Goal: Task Accomplishment & Management: Complete application form

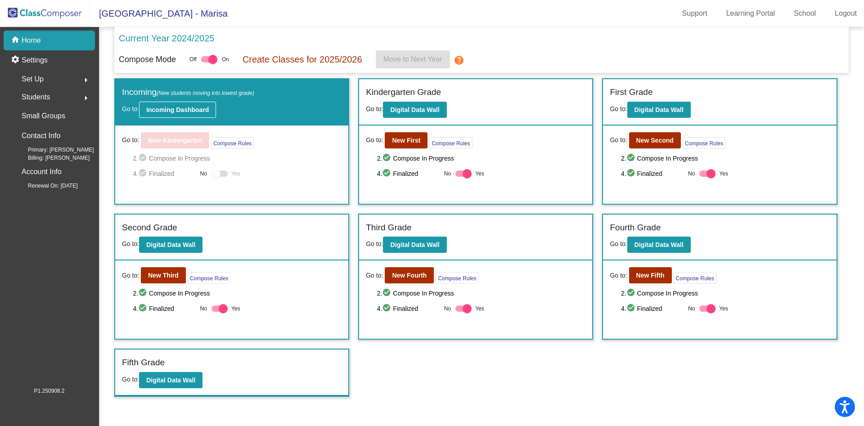
click at [183, 104] on button "Incoming Dashboard" at bounding box center [177, 110] width 77 height 16
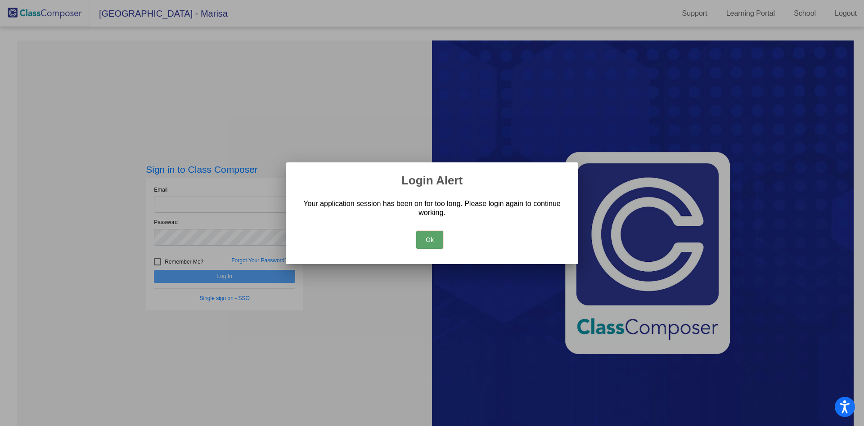
click at [432, 249] on div "Ok" at bounding box center [432, 237] width 271 height 31
click at [426, 240] on button "Ok" at bounding box center [429, 240] width 27 height 18
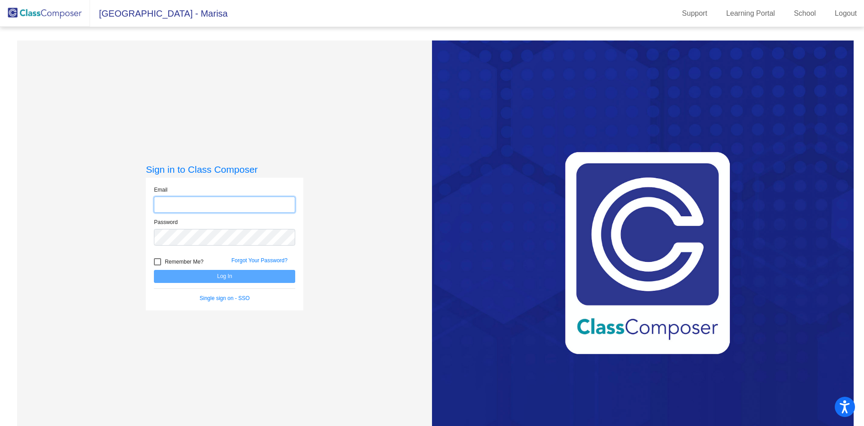
click at [275, 198] on input "email" at bounding box center [224, 205] width 141 height 17
type input "[PERSON_NAME][EMAIL_ADDRESS][PERSON_NAME][DOMAIN_NAME]"
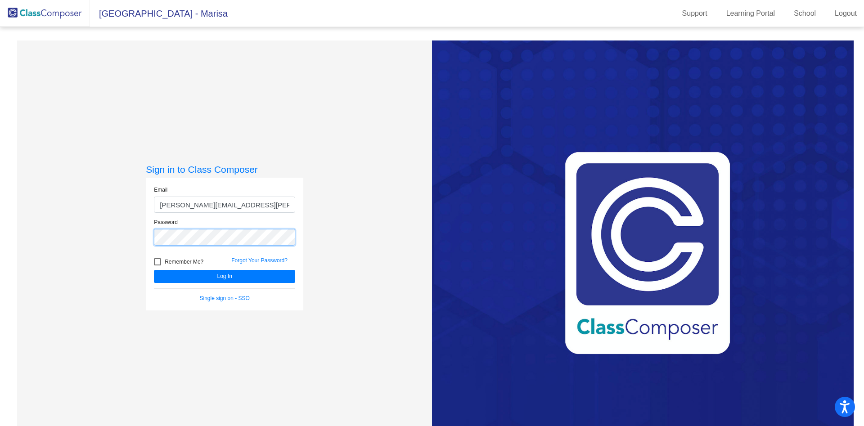
click at [154, 270] on button "Log In" at bounding box center [224, 276] width 141 height 13
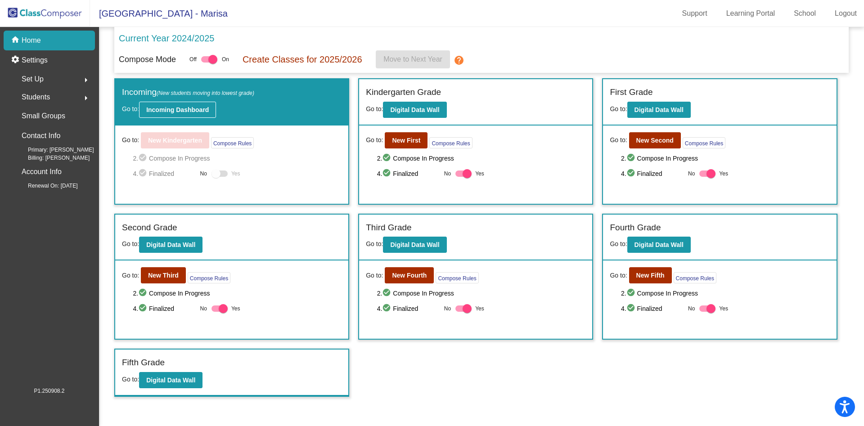
click at [200, 106] on b "Incoming Dashboard" at bounding box center [177, 109] width 63 height 7
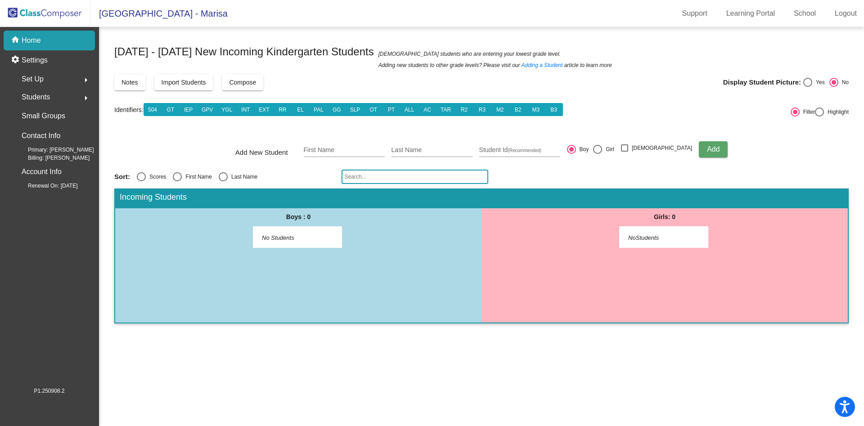
click at [43, 78] on span "Set Up" at bounding box center [33, 79] width 22 height 13
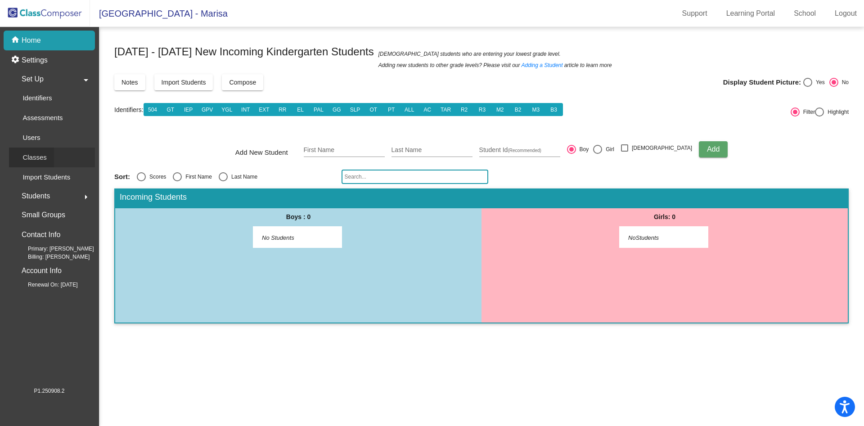
click at [38, 160] on p "Classes" at bounding box center [34, 157] width 24 height 11
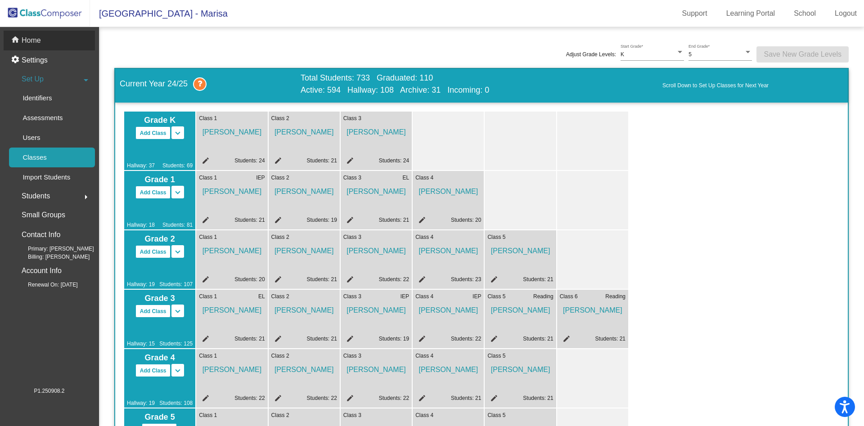
click at [31, 38] on p "Home" at bounding box center [31, 40] width 19 height 11
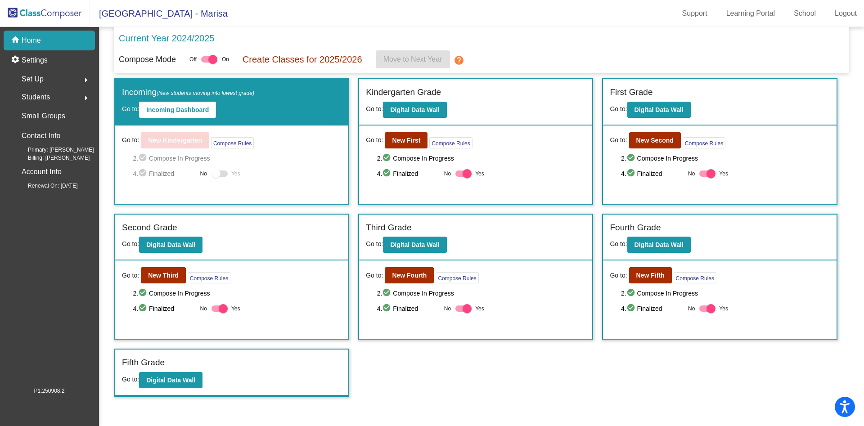
click at [42, 94] on span "Students" at bounding box center [36, 97] width 28 height 13
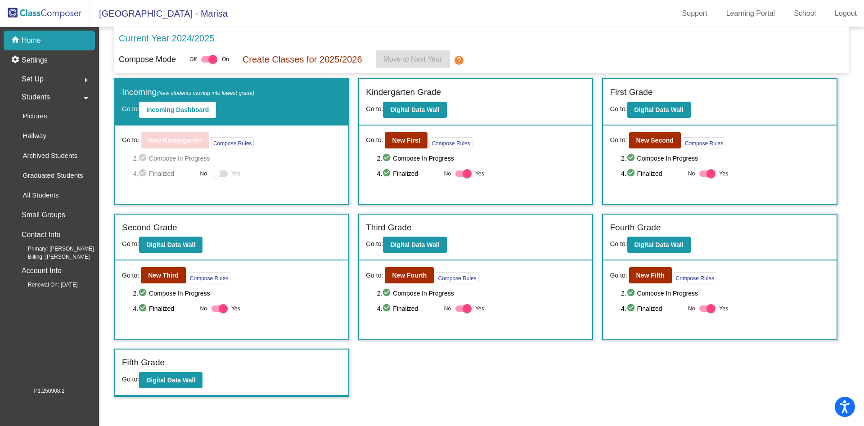
click at [38, 80] on span "Set Up" at bounding box center [33, 79] width 22 height 13
click at [47, 173] on p "Import Students" at bounding box center [46, 177] width 48 height 11
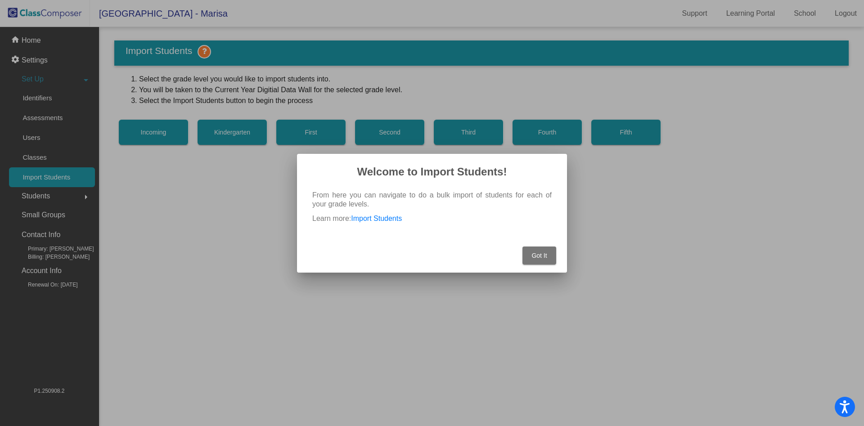
click at [541, 255] on span "Got It" at bounding box center [538, 255] width 15 height 7
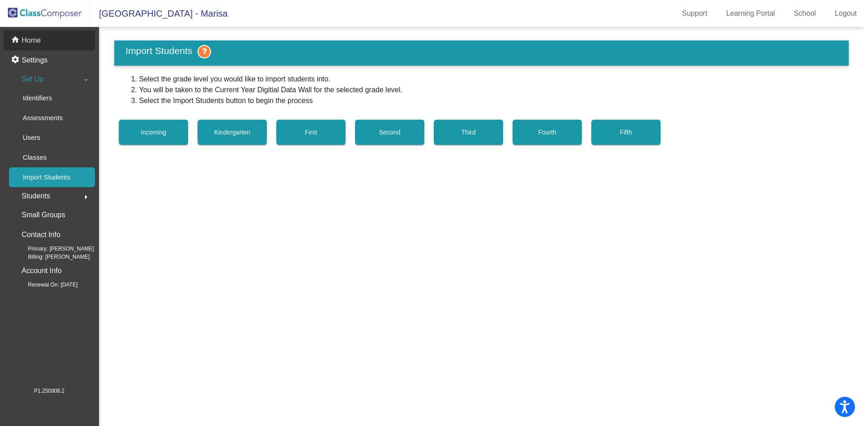
click at [26, 37] on p "Home" at bounding box center [31, 40] width 19 height 11
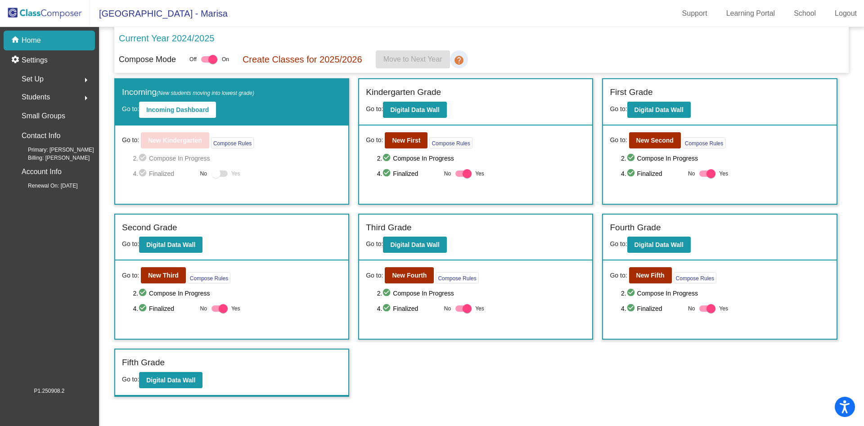
click at [456, 60] on mat-icon "help" at bounding box center [459, 60] width 11 height 11
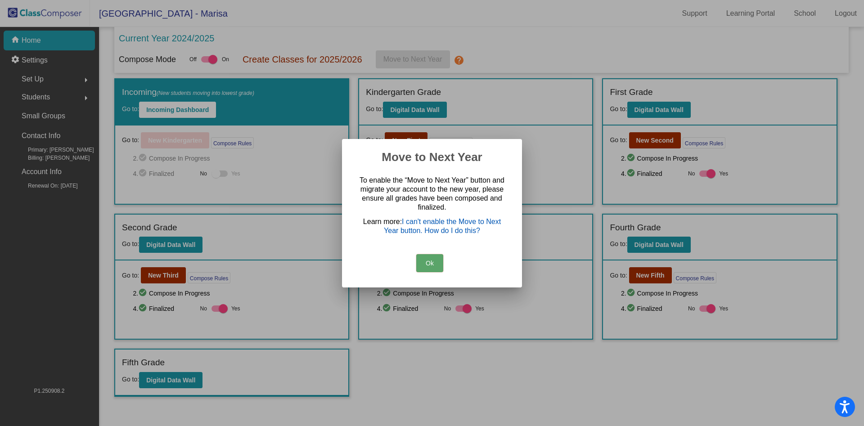
click at [445, 221] on link "I can't enable the Move to Next Year button. How do I do this?" at bounding box center [442, 226] width 117 height 17
click at [424, 262] on button "Ok" at bounding box center [429, 263] width 27 height 18
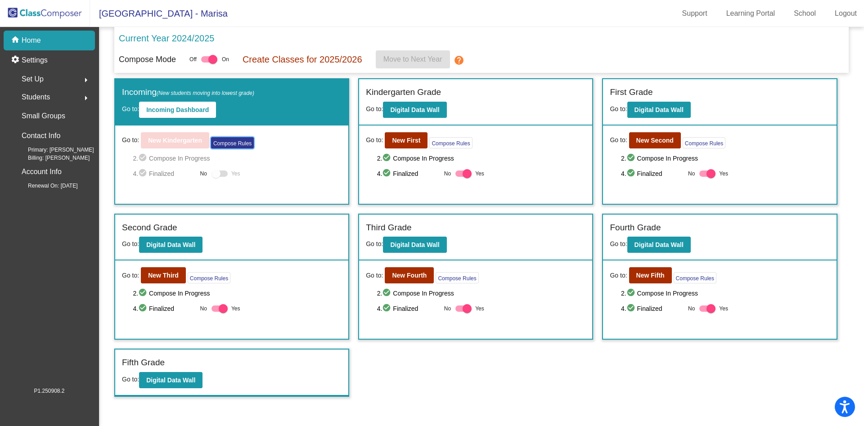
click at [228, 146] on button "Compose Rules" at bounding box center [232, 142] width 43 height 11
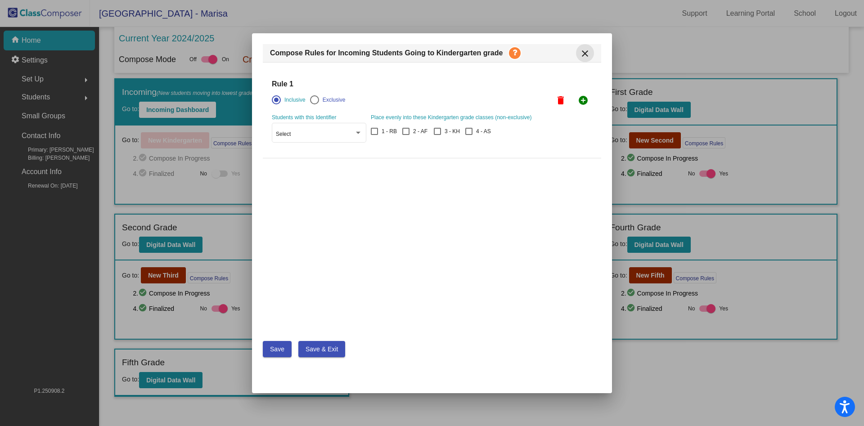
click at [588, 49] on mat-icon "close" at bounding box center [585, 53] width 11 height 11
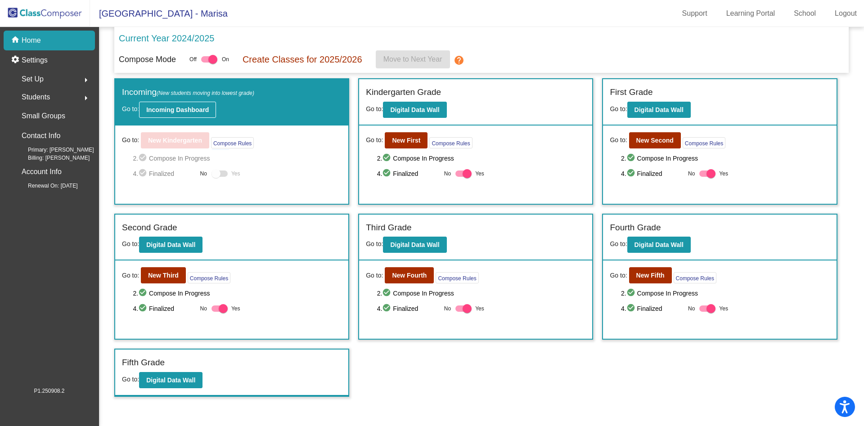
click at [163, 104] on button "Incoming Dashboard" at bounding box center [177, 110] width 77 height 16
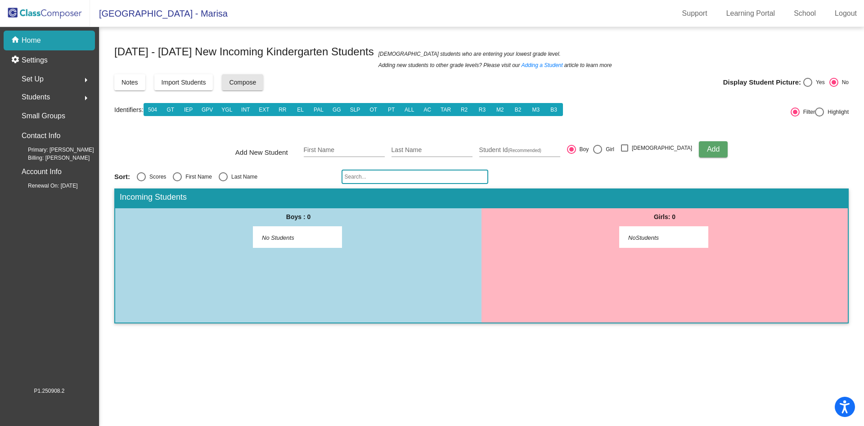
click at [242, 81] on span "Compose" at bounding box center [242, 82] width 27 height 7
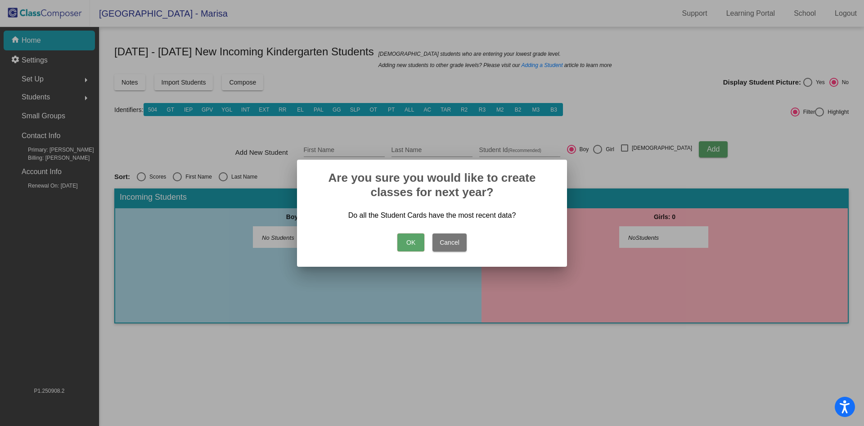
click at [416, 247] on button "OK" at bounding box center [410, 243] width 27 height 18
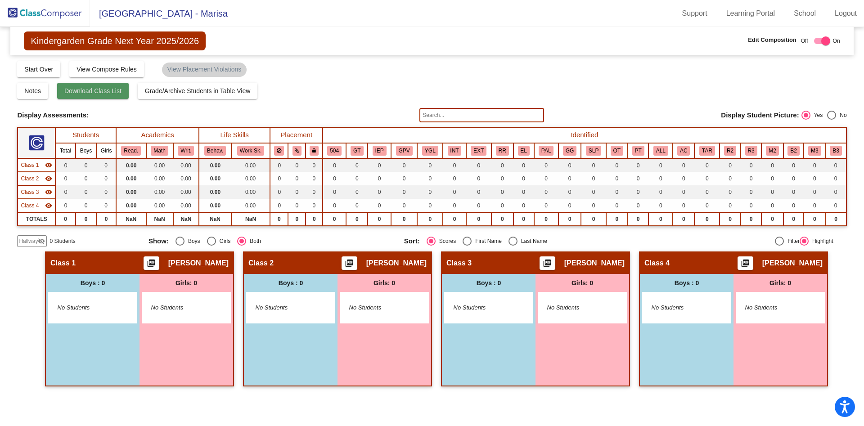
click at [113, 94] on span "Download Class List" at bounding box center [92, 90] width 57 height 7
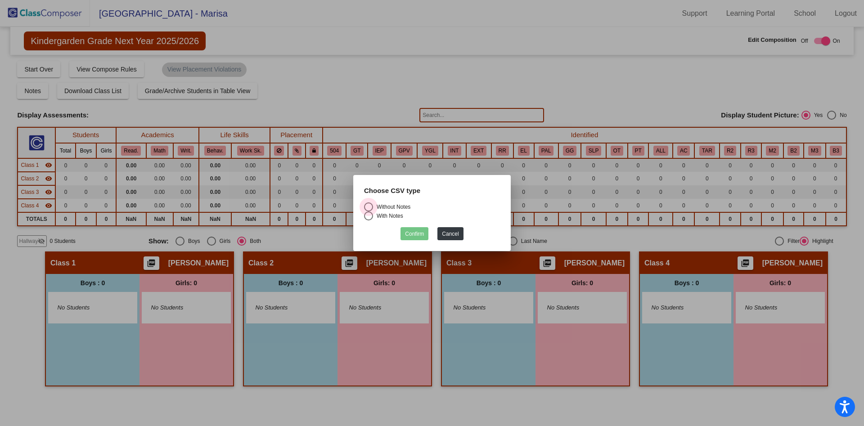
click at [370, 202] on div "Select an option" at bounding box center [368, 206] width 9 height 9
click at [369, 211] on input "Without Notes" at bounding box center [368, 211] width 0 height 0
radio input "true"
click at [414, 238] on button "Confirm" at bounding box center [414, 233] width 28 height 13
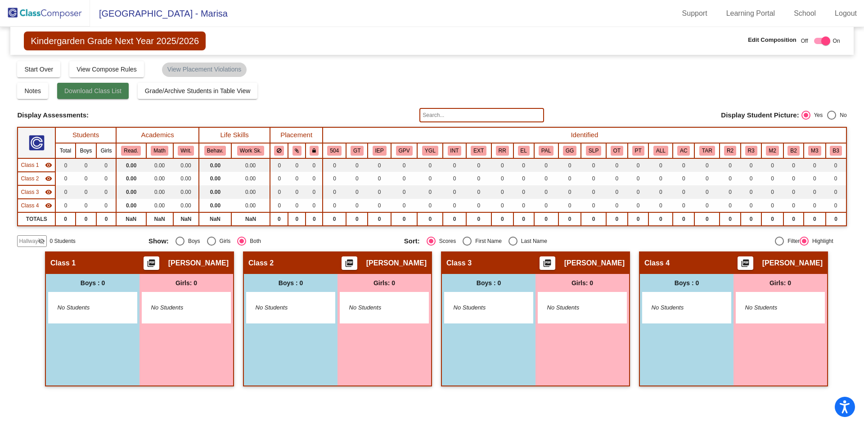
click at [109, 85] on button "Download Class List" at bounding box center [93, 91] width 72 height 16
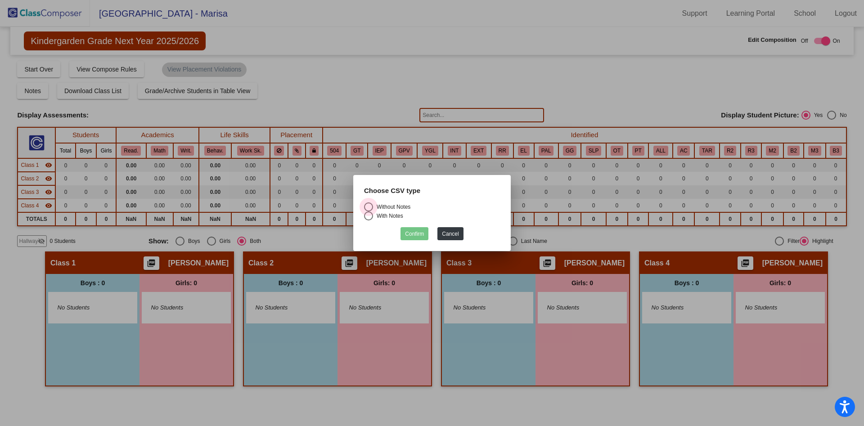
click at [369, 205] on div "Select an option" at bounding box center [368, 206] width 9 height 9
click at [369, 211] on input "Without Notes" at bounding box center [368, 211] width 0 height 0
radio input "true"
click at [419, 236] on button "Confirm" at bounding box center [414, 233] width 28 height 13
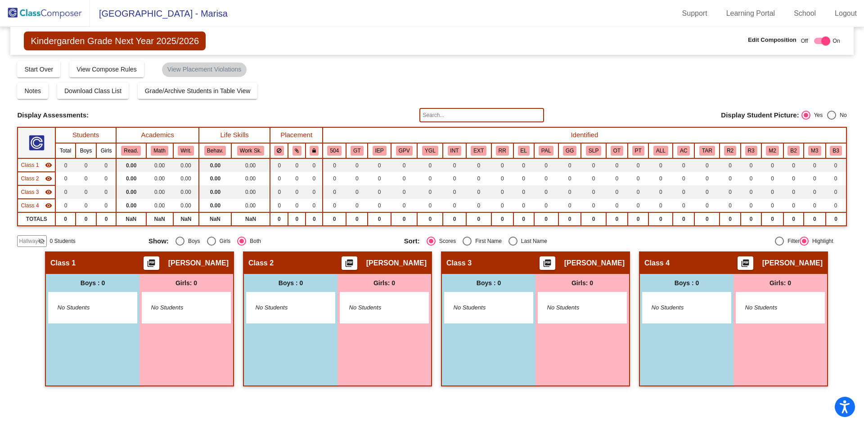
click at [45, 9] on img at bounding box center [45, 13] width 90 height 27
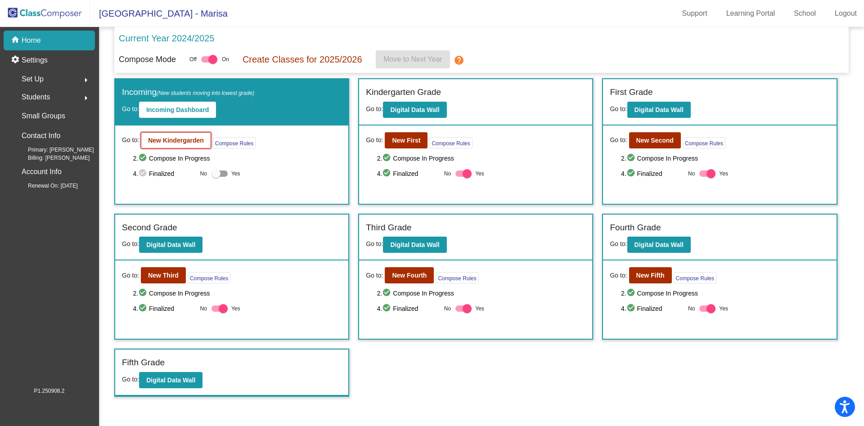
click at [197, 137] on b "New Kindergarden" at bounding box center [176, 140] width 56 height 7
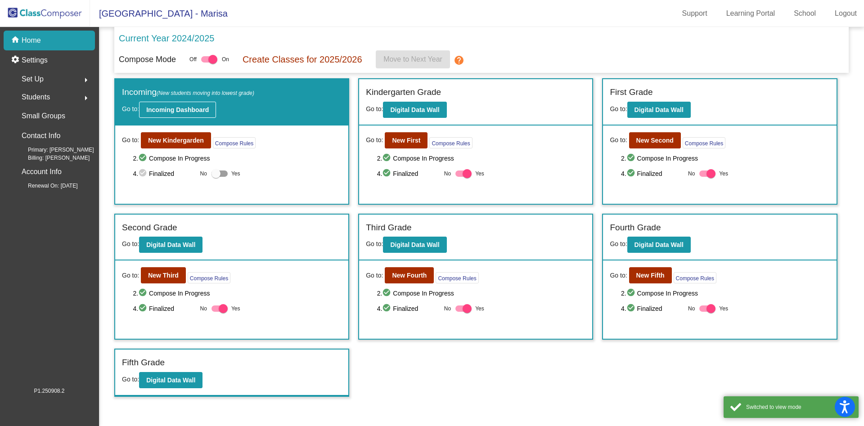
click at [212, 102] on button "Incoming Dashboard" at bounding box center [177, 110] width 77 height 16
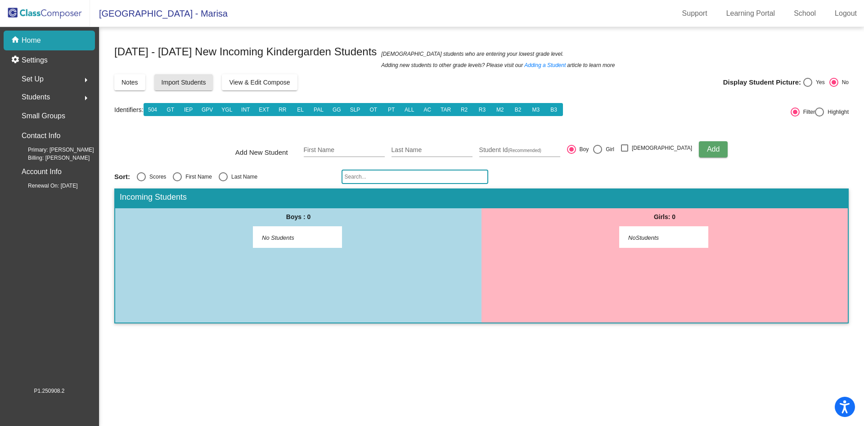
click at [199, 80] on span "Import Students" at bounding box center [184, 82] width 45 height 7
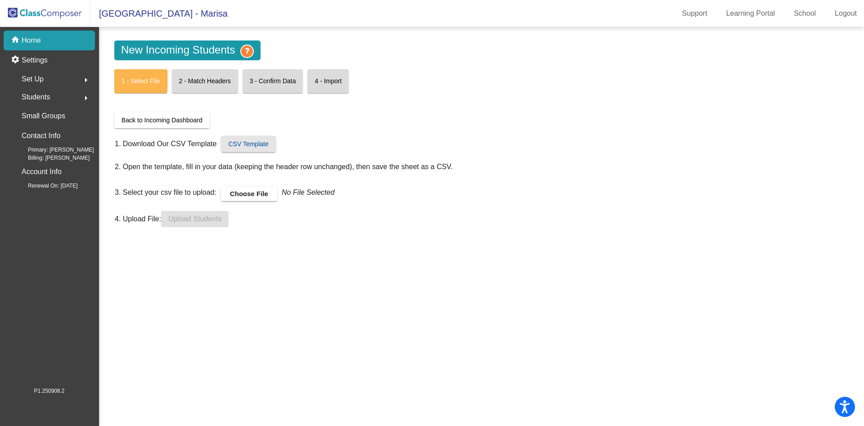
click at [265, 145] on span "CSV Template" at bounding box center [248, 143] width 40 height 7
click at [262, 190] on label "Choose File" at bounding box center [249, 194] width 56 height 14
click at [0, 0] on input "Choose File" at bounding box center [0, 0] width 0 height 0
click at [256, 193] on label "Choose File" at bounding box center [249, 194] width 56 height 14
click at [0, 0] on input "Choose File" at bounding box center [0, 0] width 0 height 0
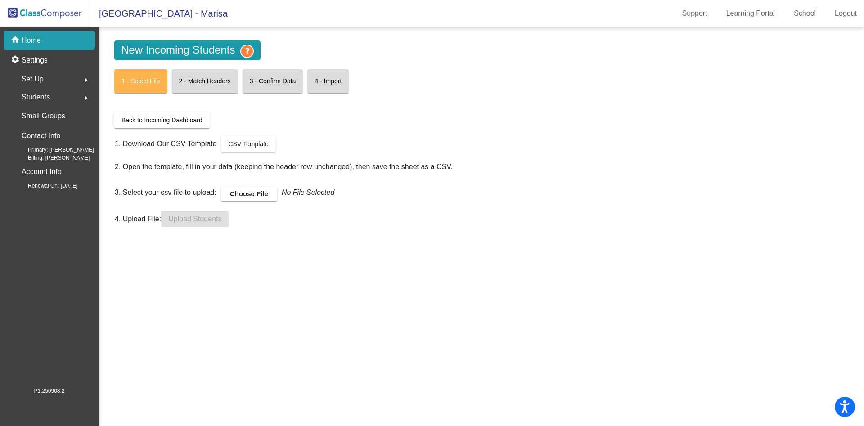
click at [251, 190] on label "Choose File" at bounding box center [249, 194] width 56 height 14
click at [0, 0] on input "Choose File" at bounding box center [0, 0] width 0 height 0
click at [27, 40] on p "Home" at bounding box center [31, 40] width 19 height 11
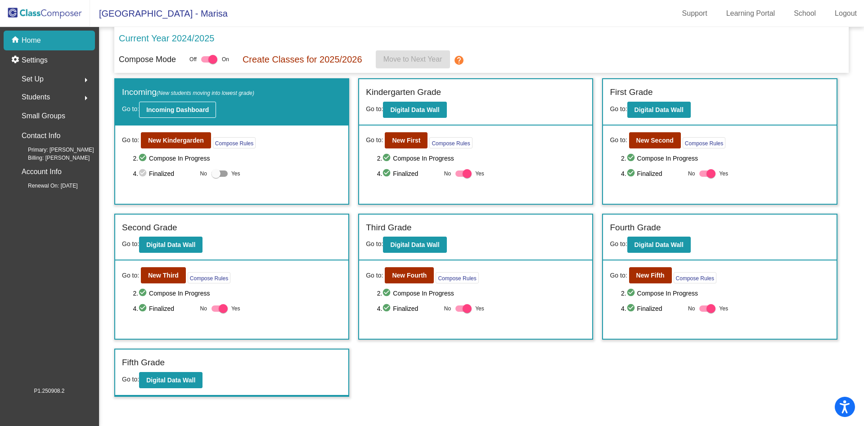
click at [186, 116] on button "Incoming Dashboard" at bounding box center [177, 110] width 77 height 16
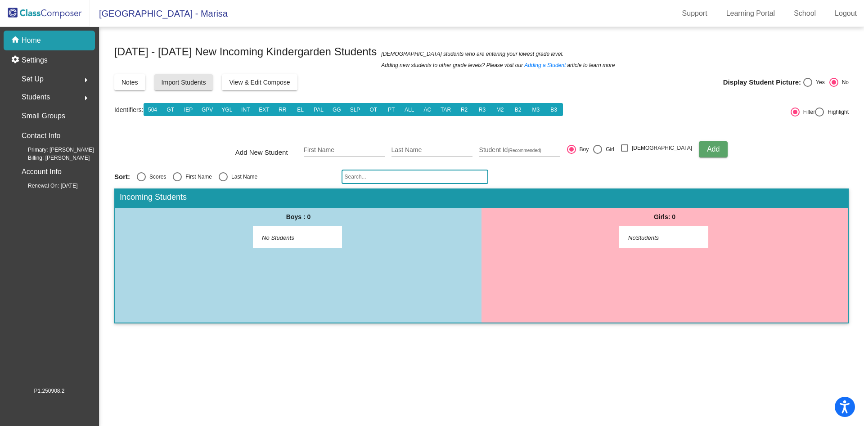
click at [183, 82] on span "Import Students" at bounding box center [184, 82] width 45 height 7
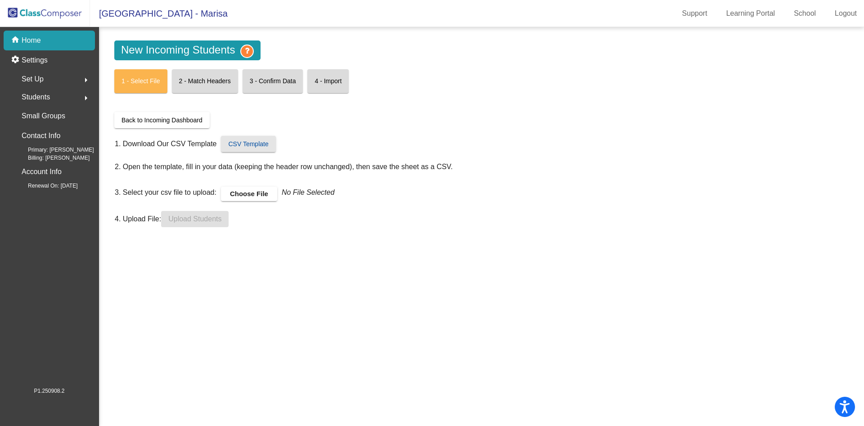
click at [243, 146] on span "CSV Template" at bounding box center [248, 143] width 40 height 7
click at [261, 191] on label "Choose File" at bounding box center [249, 194] width 56 height 14
click at [0, 0] on input "Choose File" at bounding box center [0, 0] width 0 height 0
click at [257, 138] on link "CSV Template" at bounding box center [248, 144] width 54 height 16
click at [263, 190] on label "Choose File" at bounding box center [249, 194] width 56 height 14
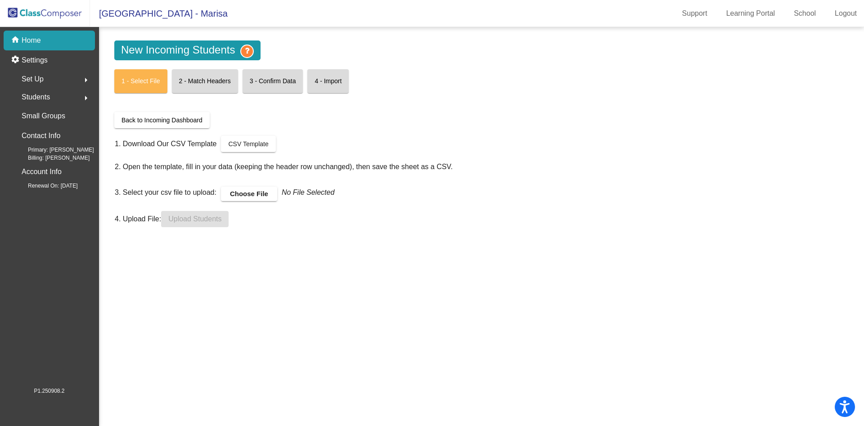
click at [0, 0] on input "Choose File" at bounding box center [0, 0] width 0 height 0
click at [218, 224] on button "Upload Students" at bounding box center [194, 219] width 67 height 16
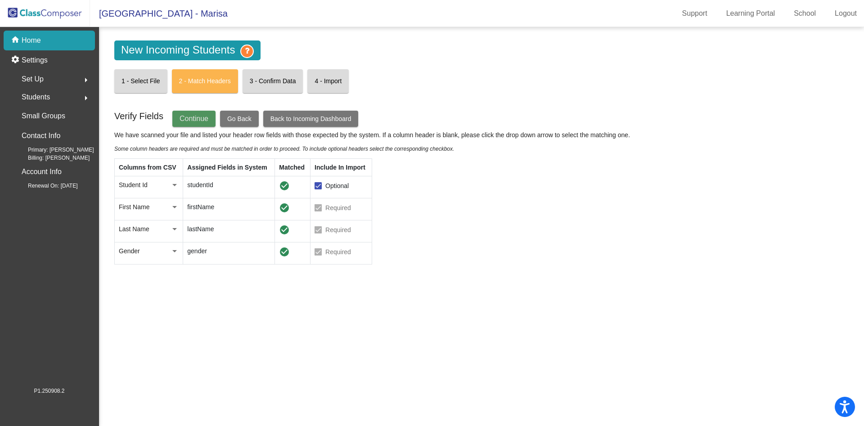
click at [195, 121] on span "Continue" at bounding box center [194, 119] width 29 height 8
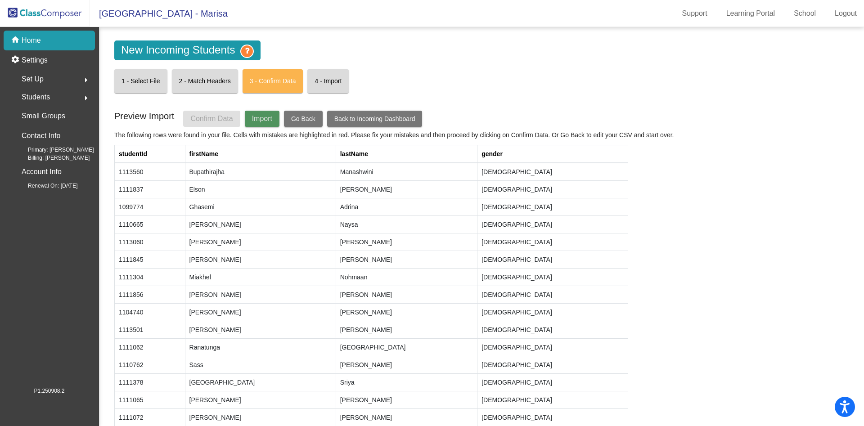
click at [259, 120] on span "Import" at bounding box center [262, 119] width 20 height 8
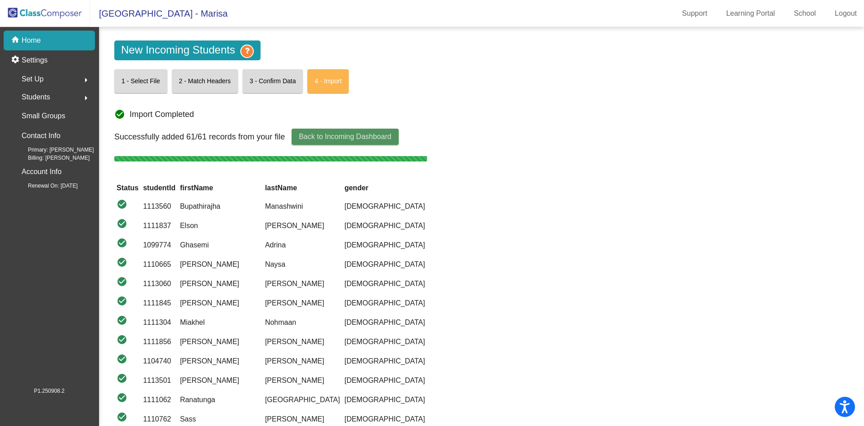
click at [305, 141] on button "Back to Incoming Dashboard" at bounding box center [345, 137] width 107 height 16
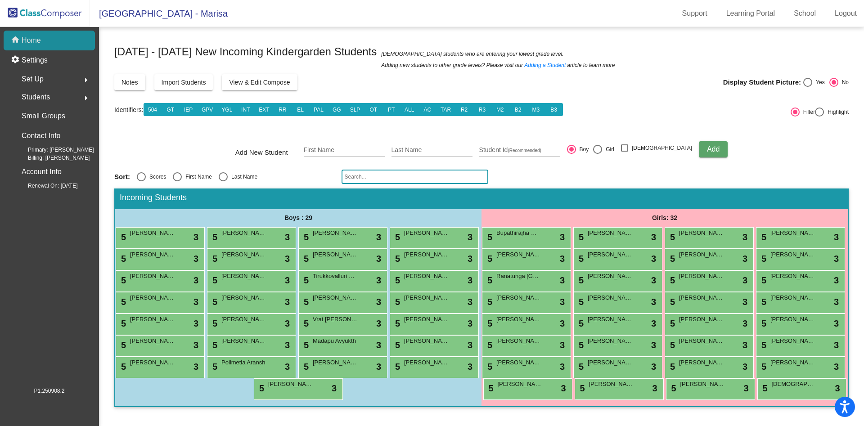
click at [27, 38] on p "Home" at bounding box center [31, 40] width 19 height 11
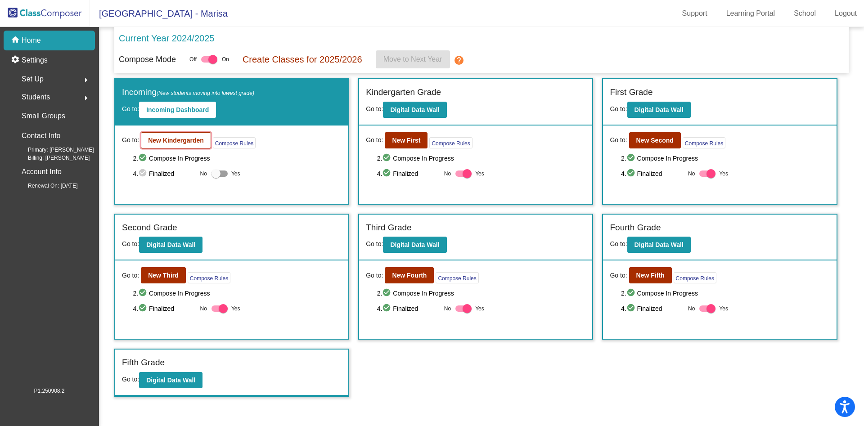
click at [163, 142] on b "New Kindergarden" at bounding box center [176, 140] width 56 height 7
click at [175, 110] on b "Incoming Dashboard" at bounding box center [177, 109] width 63 height 7
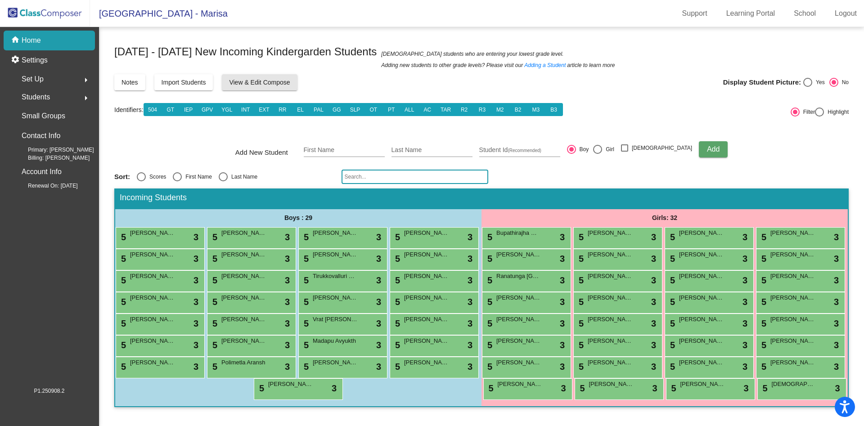
click at [277, 84] on span "View & Edit Compose" at bounding box center [259, 82] width 61 height 7
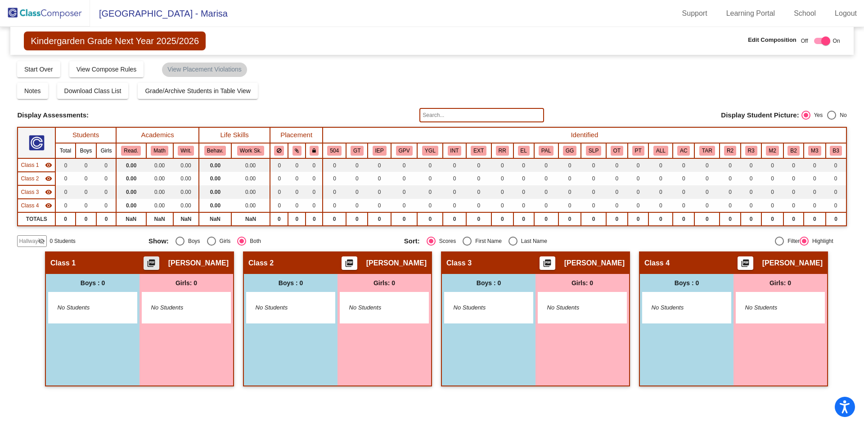
click at [157, 264] on mat-icon "picture_as_pdf" at bounding box center [151, 265] width 11 height 13
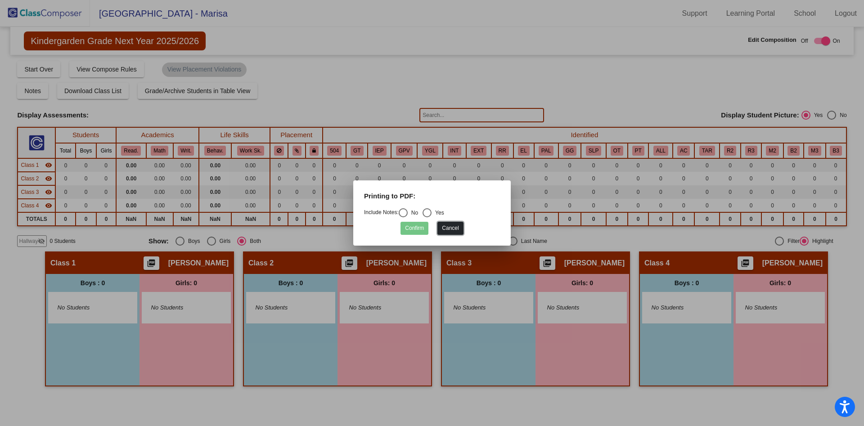
click at [446, 226] on button "Cancel" at bounding box center [450, 228] width 26 height 13
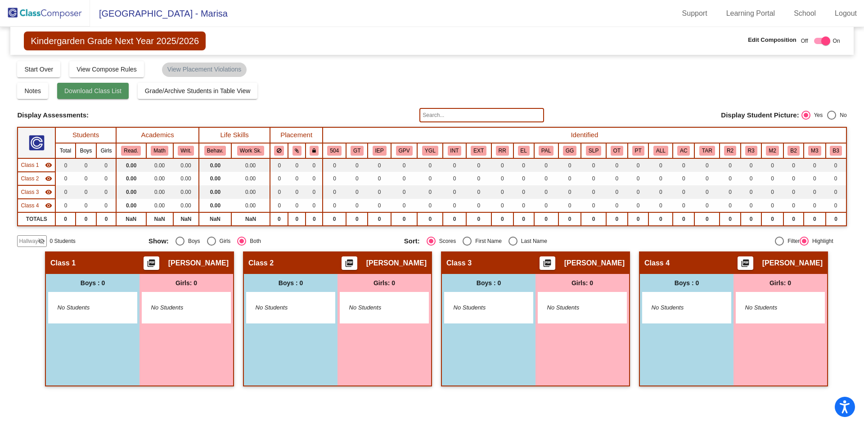
click at [115, 95] on button "Download Class List" at bounding box center [93, 91] width 72 height 16
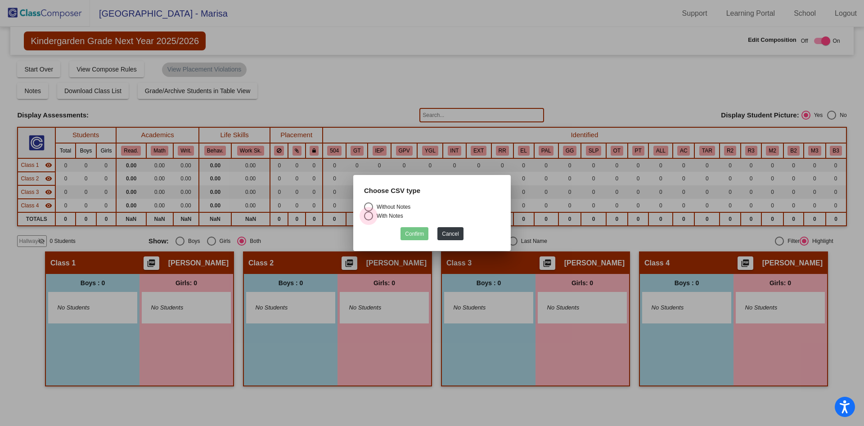
click at [369, 215] on div "Select an option" at bounding box center [368, 215] width 9 height 9
click at [369, 220] on input "With Notes" at bounding box center [368, 220] width 0 height 0
radio input "true"
click at [369, 208] on div "Select an option" at bounding box center [368, 206] width 9 height 9
click at [369, 211] on input "Without Notes" at bounding box center [368, 211] width 0 height 0
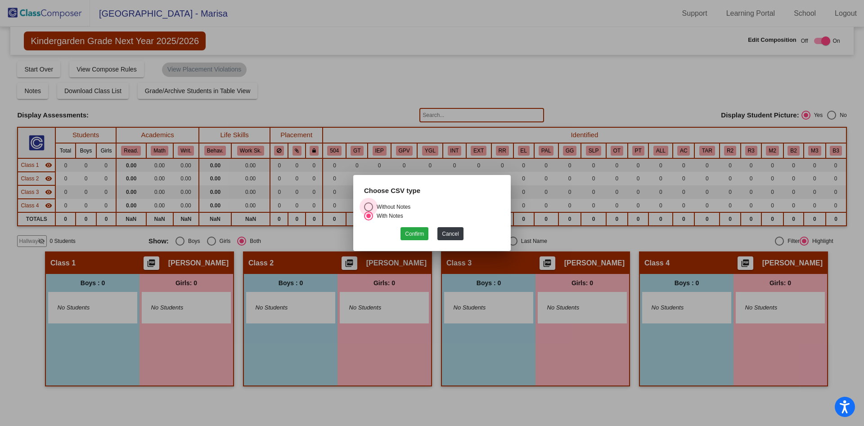
radio input "true"
click at [417, 236] on button "Confirm" at bounding box center [414, 233] width 28 height 13
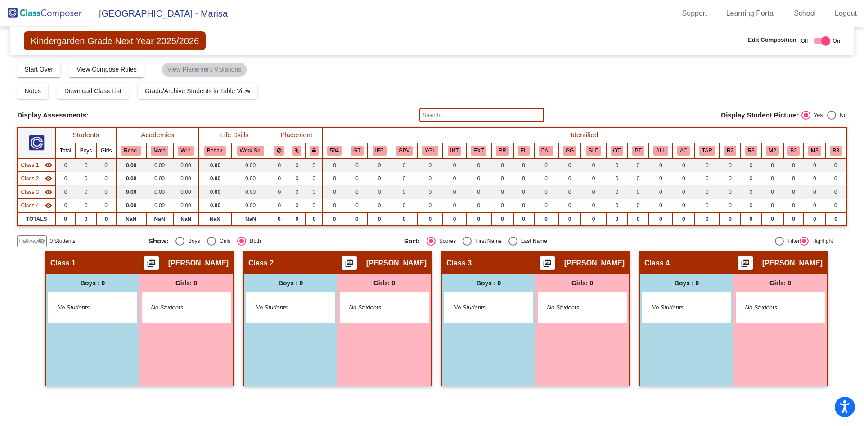
click at [54, 14] on img at bounding box center [45, 13] width 90 height 27
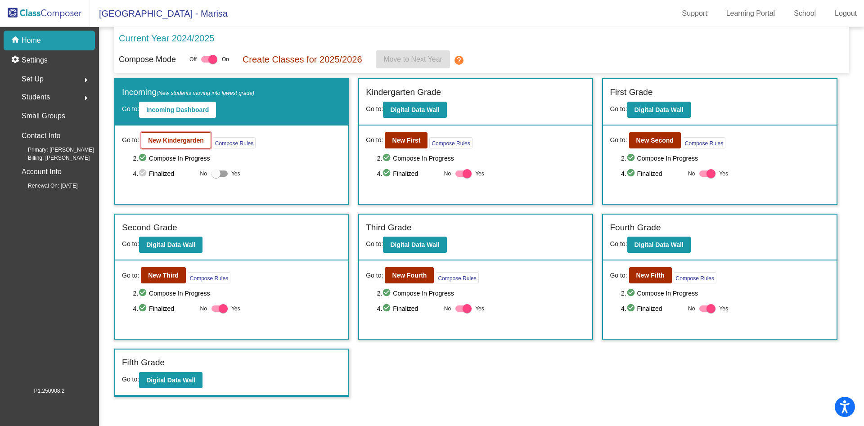
click at [192, 145] on button "New Kindergarden" at bounding box center [176, 140] width 70 height 16
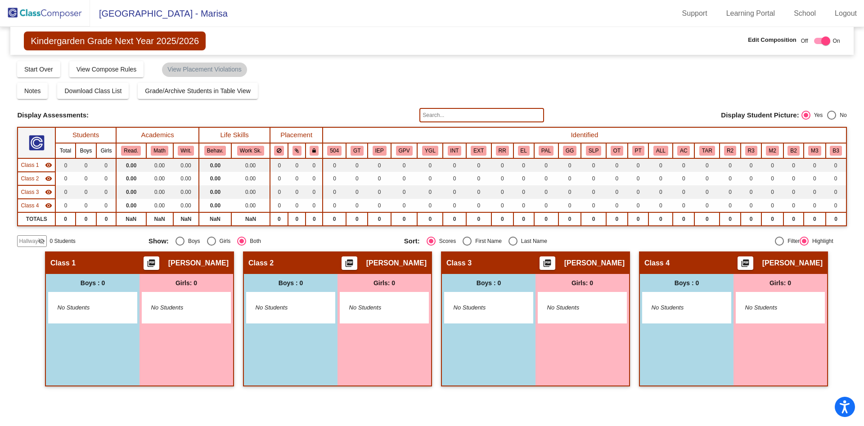
click at [38, 13] on img at bounding box center [45, 13] width 90 height 27
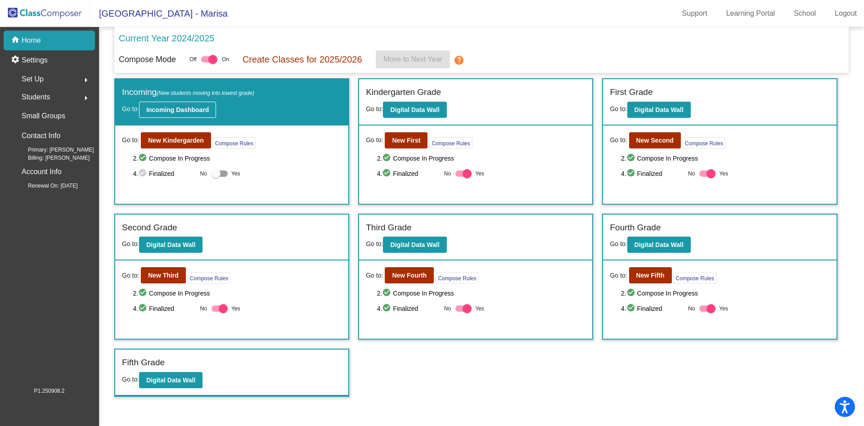
click at [145, 105] on button "Incoming Dashboard" at bounding box center [177, 110] width 77 height 16
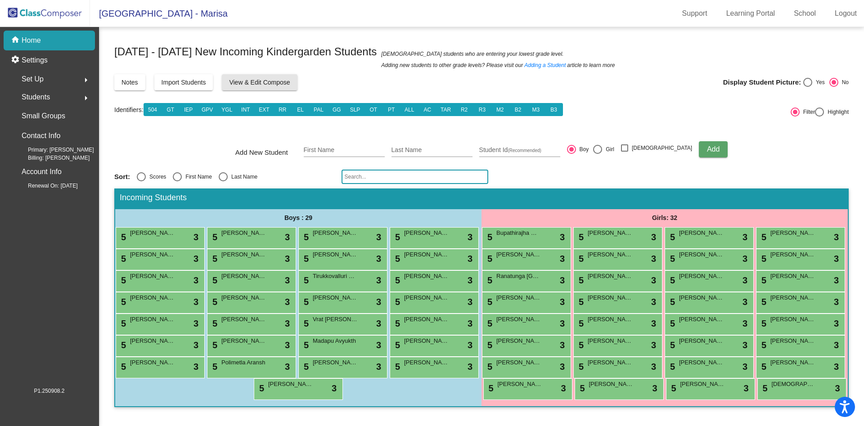
click at [243, 83] on span "View & Edit Compose" at bounding box center [259, 82] width 61 height 7
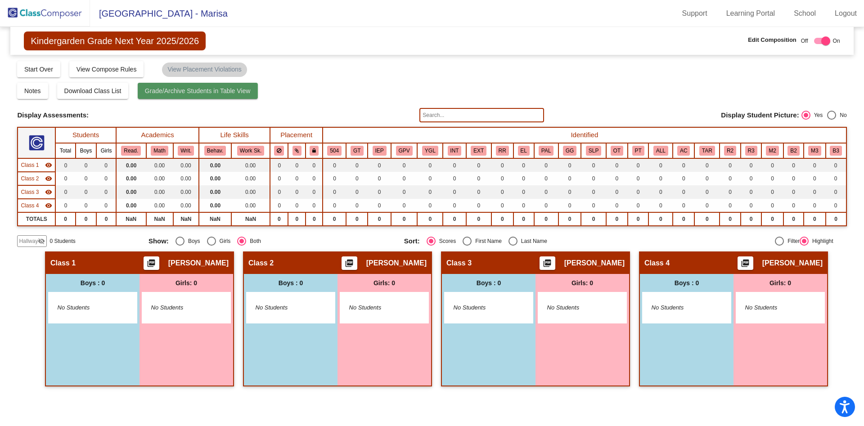
click at [245, 93] on span "Grade/Archive Students in Table View" at bounding box center [198, 90] width 106 height 7
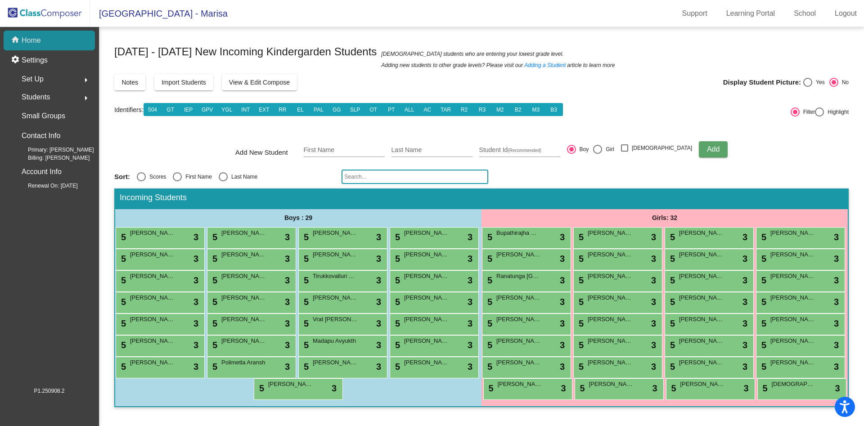
click at [30, 37] on p "Home" at bounding box center [31, 40] width 19 height 11
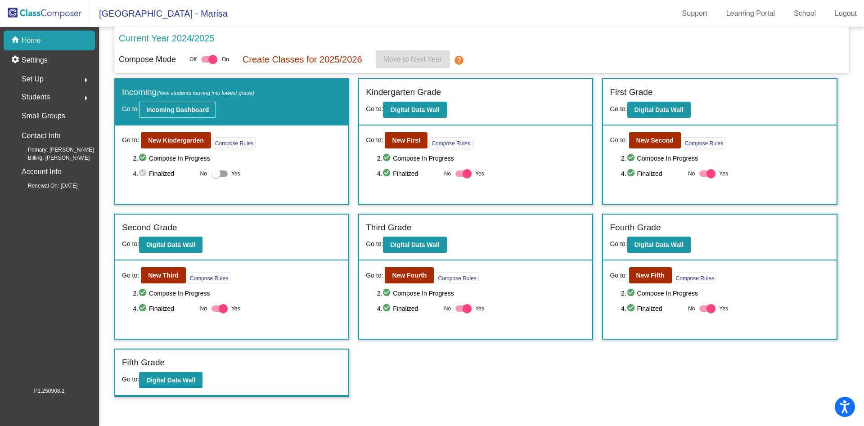
click at [176, 114] on button "Incoming Dashboard" at bounding box center [177, 110] width 77 height 16
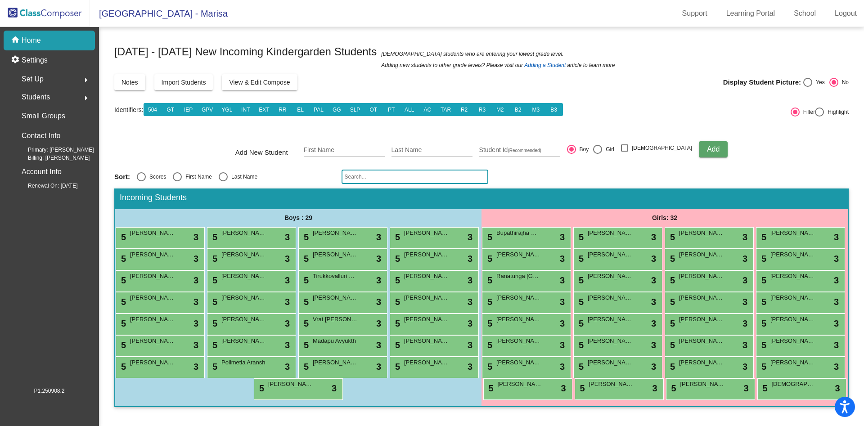
click at [524, 65] on link "Adding a Student" at bounding box center [544, 65] width 41 height 9
click at [45, 41] on div "home Home" at bounding box center [49, 41] width 91 height 20
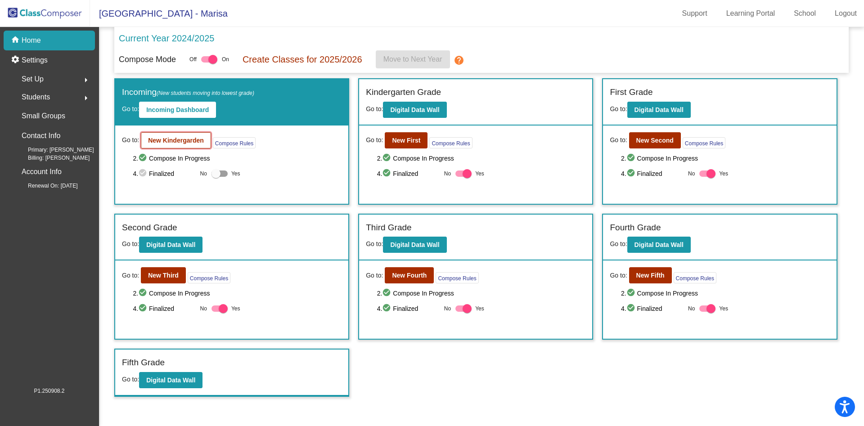
click at [163, 138] on b "New Kindergarden" at bounding box center [176, 140] width 56 height 7
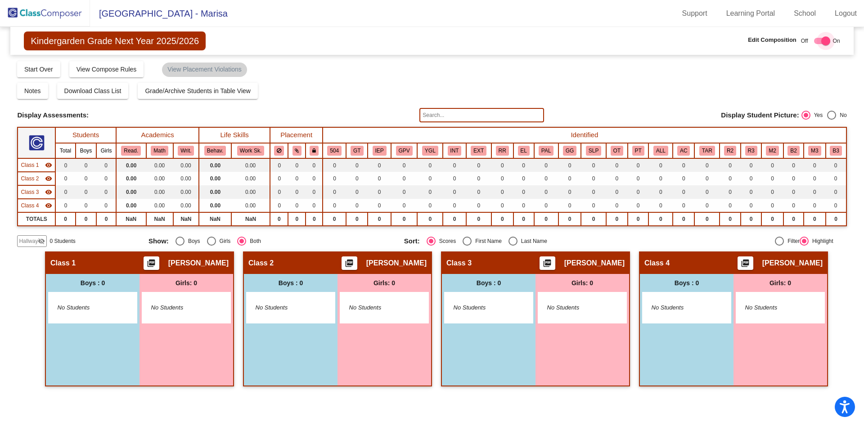
click at [826, 39] on div at bounding box center [825, 40] width 9 height 9
click at [816, 39] on div at bounding box center [818, 40] width 9 height 9
checkbox input "true"
click at [30, 7] on img at bounding box center [45, 13] width 90 height 27
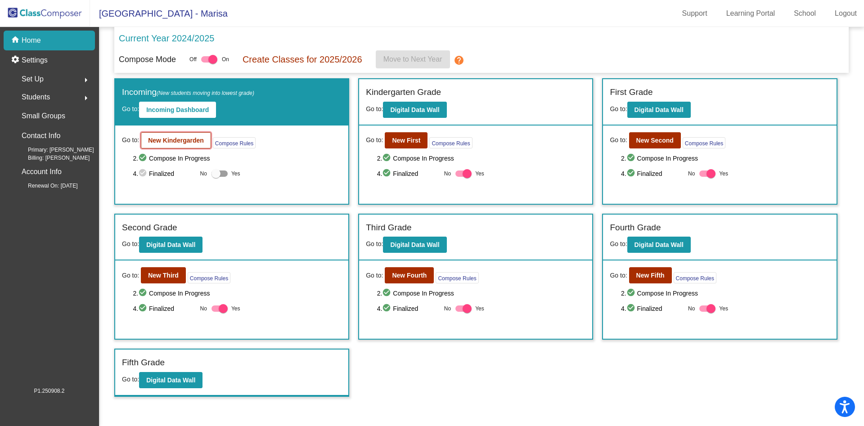
click at [194, 142] on b "New Kindergarden" at bounding box center [176, 140] width 56 height 7
click at [173, 116] on button "Incoming Dashboard" at bounding box center [177, 110] width 77 height 16
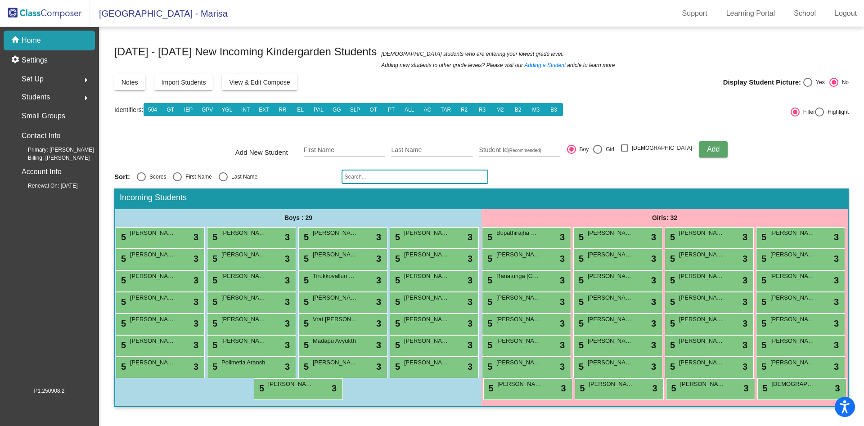
click at [57, 17] on img at bounding box center [45, 13] width 90 height 27
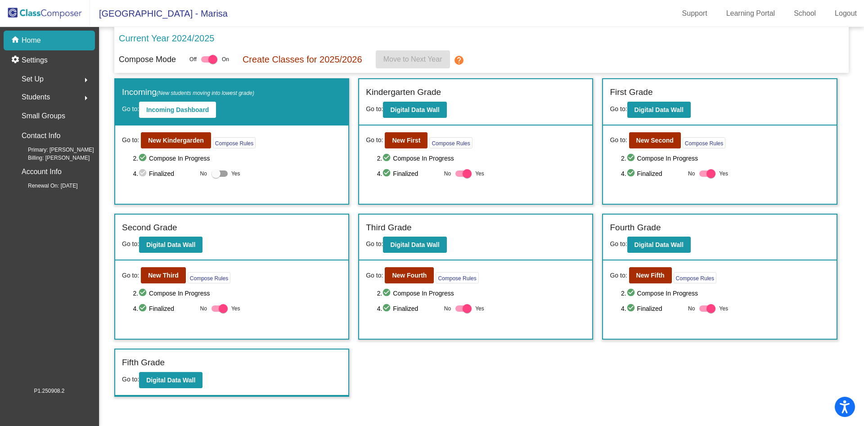
click at [44, 76] on div "Set Up arrow_right" at bounding box center [52, 79] width 86 height 18
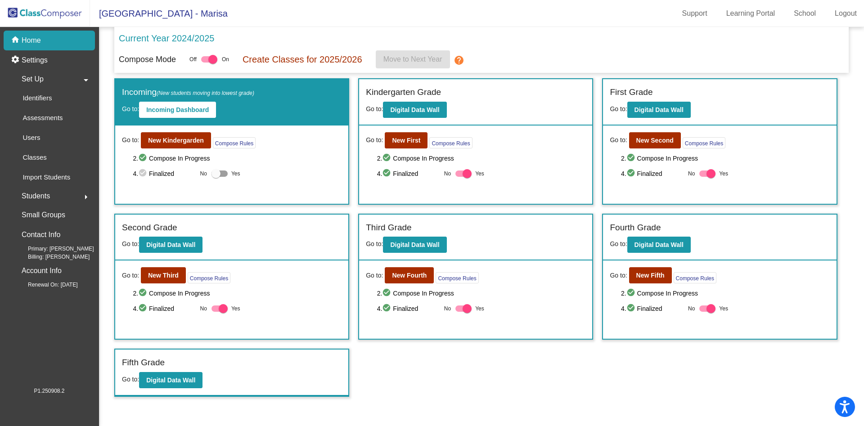
click at [55, 196] on div "Students arrow_right" at bounding box center [52, 196] width 86 height 18
click at [420, 111] on b "Digital Data Wall" at bounding box center [414, 109] width 49 height 7
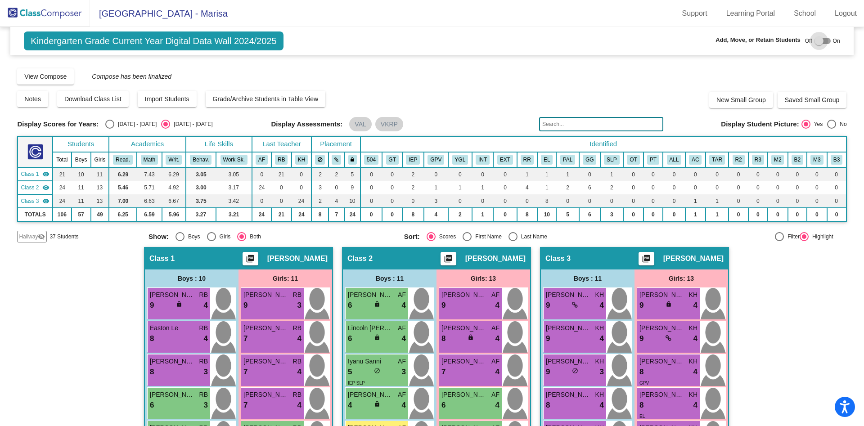
click at [816, 45] on div at bounding box center [818, 40] width 9 height 9
checkbox input "true"
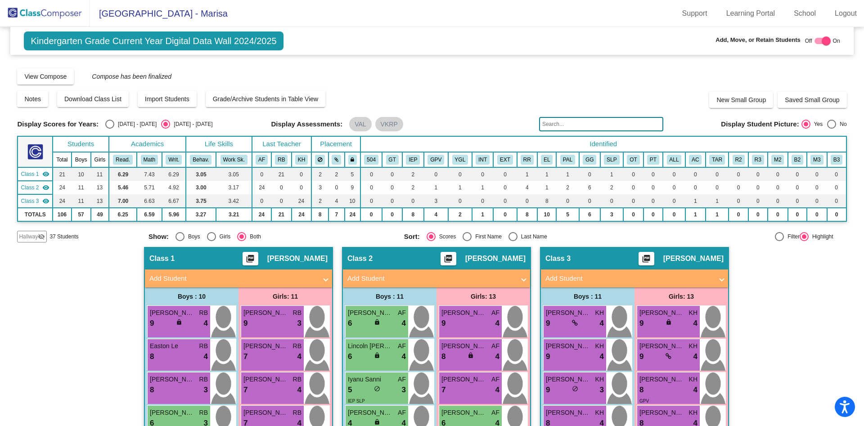
click at [56, 17] on img at bounding box center [45, 13] width 90 height 27
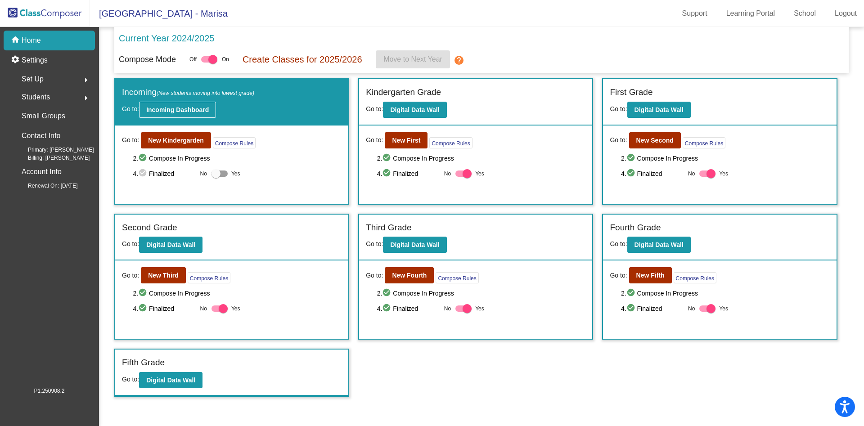
click at [179, 108] on b "Incoming Dashboard" at bounding box center [177, 109] width 63 height 7
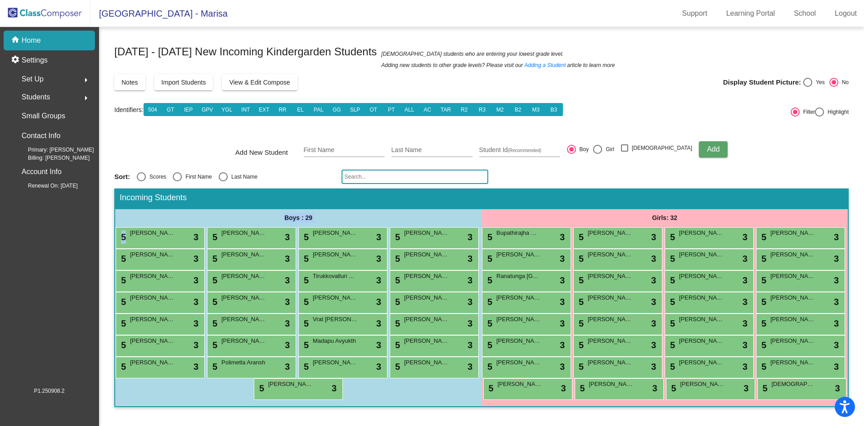
drag, startPoint x: 157, startPoint y: 238, endPoint x: 209, endPoint y: 212, distance: 58.2
click at [209, 212] on div "Boys : 29 5 [PERSON_NAME] lock do_not_disturb_alt 3 5 Miakhel Nohmaan lock do_n…" at bounding box center [298, 307] width 366 height 197
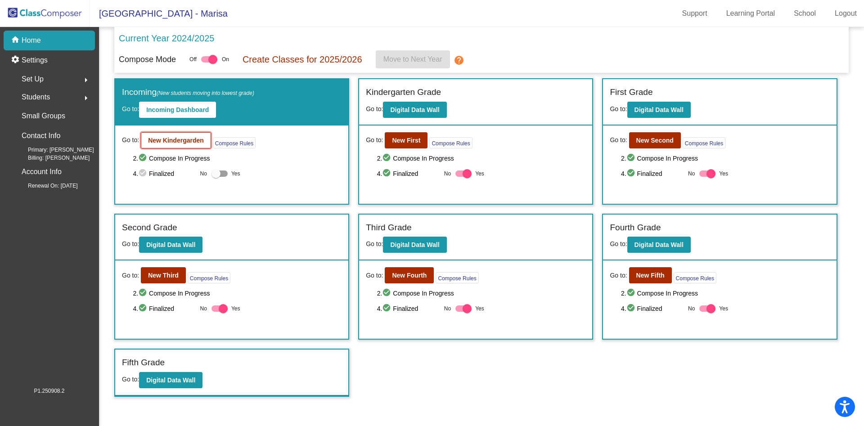
click at [178, 134] on button "New Kindergarden" at bounding box center [176, 140] width 70 height 16
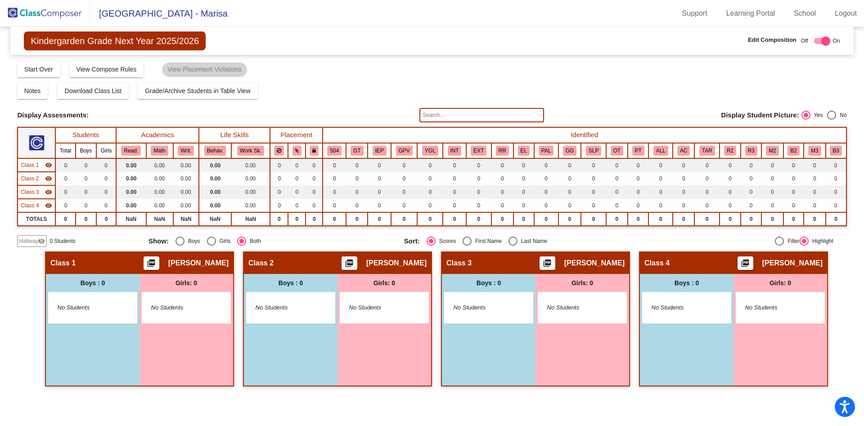
click at [34, 8] on img at bounding box center [45, 13] width 90 height 27
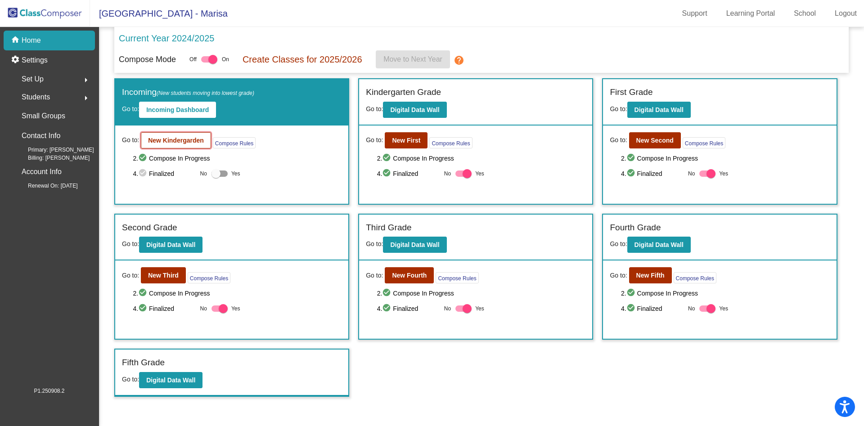
click at [172, 139] on b "New Kindergarden" at bounding box center [176, 140] width 56 height 7
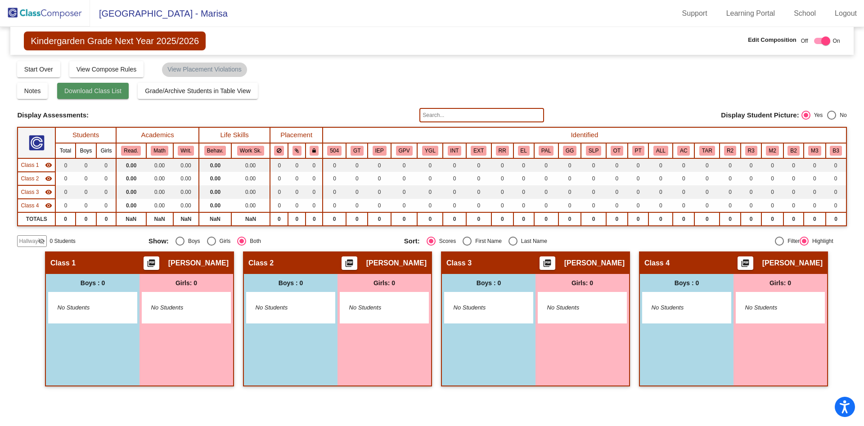
click at [112, 95] on button "Download Class List" at bounding box center [93, 91] width 72 height 16
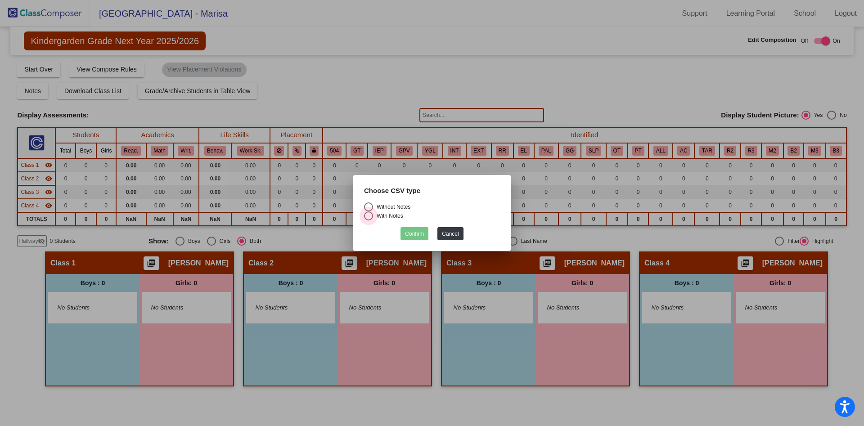
click at [368, 217] on div "Select an option" at bounding box center [368, 215] width 9 height 9
click at [368, 220] on input "With Notes" at bounding box center [368, 220] width 0 height 0
radio input "true"
click at [416, 237] on button "Confirm" at bounding box center [414, 233] width 28 height 13
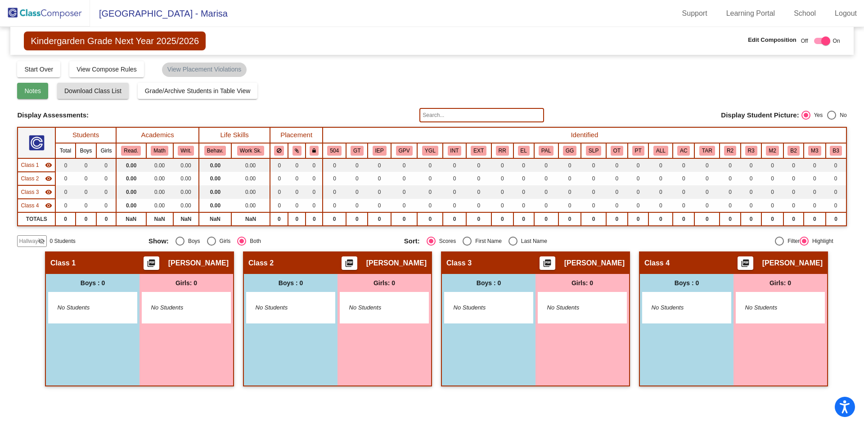
click at [38, 95] on button "Notes" at bounding box center [32, 91] width 31 height 16
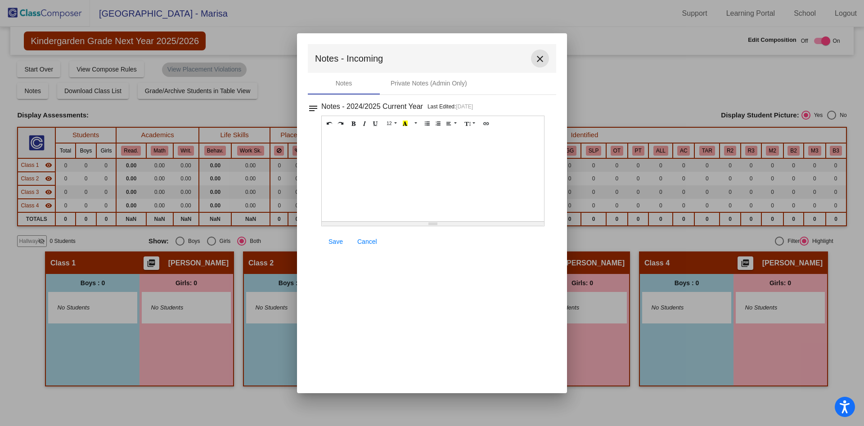
click at [538, 60] on mat-icon "close" at bounding box center [540, 59] width 11 height 11
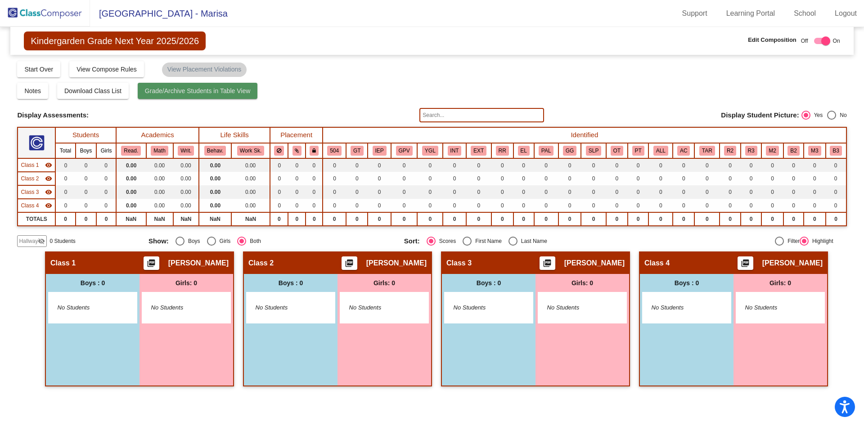
click at [236, 97] on button "Grade/Archive Students in Table View" at bounding box center [198, 91] width 120 height 16
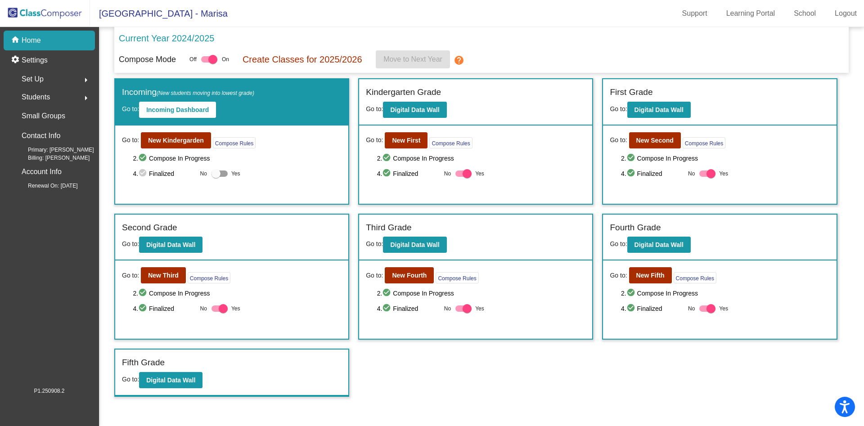
click at [37, 79] on span "Set Up" at bounding box center [33, 79] width 22 height 13
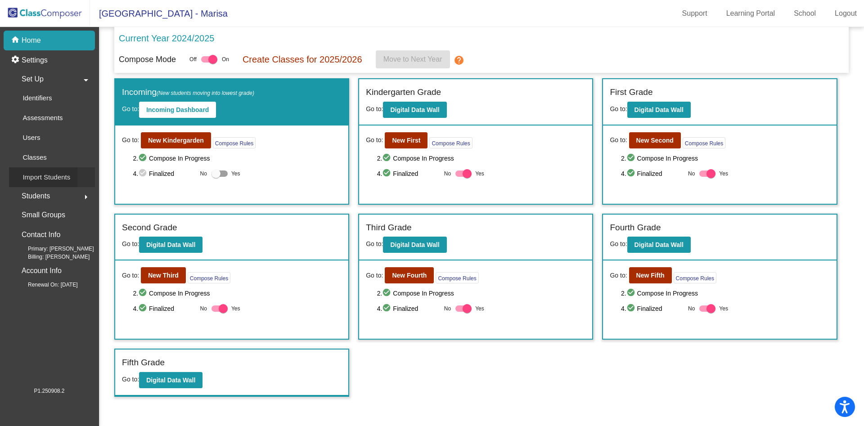
click at [46, 176] on p "Import Students" at bounding box center [46, 177] width 48 height 11
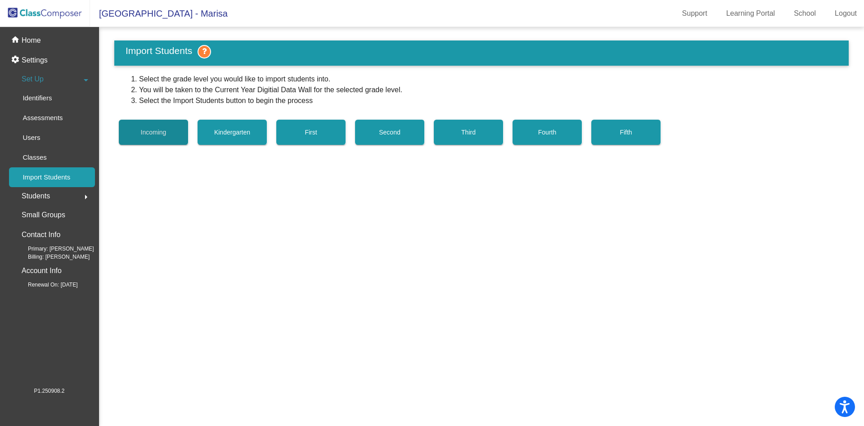
click at [145, 132] on span "Incoming" at bounding box center [154, 132] width 26 height 7
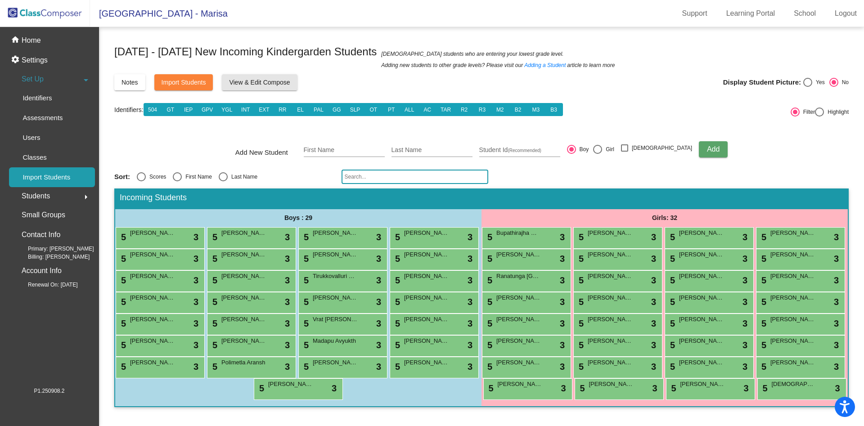
click at [244, 80] on span "View & Edit Compose" at bounding box center [259, 82] width 61 height 7
click at [182, 85] on span "Import Students" at bounding box center [184, 82] width 45 height 7
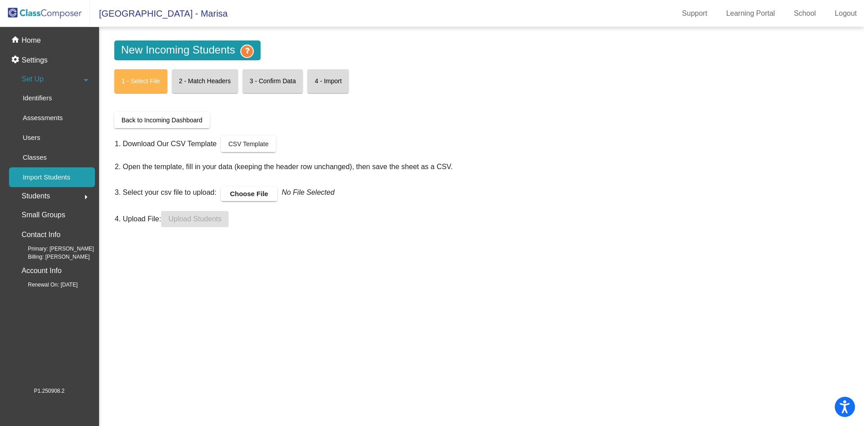
click at [241, 194] on label "Choose File" at bounding box center [249, 194] width 56 height 14
click at [0, 0] on input "Choose File" at bounding box center [0, 0] width 0 height 0
click at [220, 218] on span "Upload Students" at bounding box center [194, 219] width 53 height 8
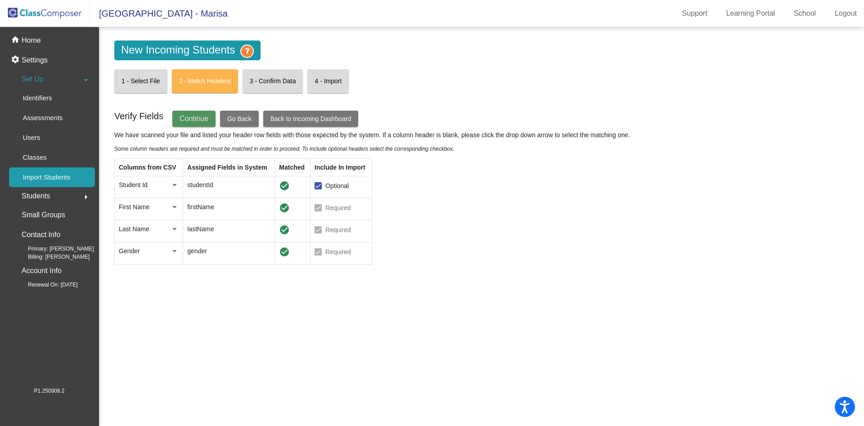
click at [201, 121] on span "Continue" at bounding box center [194, 119] width 29 height 8
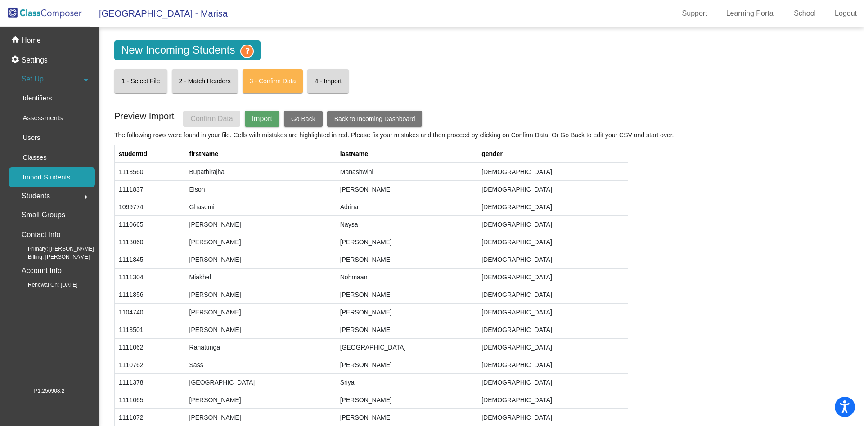
click at [256, 125] on button "Import" at bounding box center [262, 119] width 35 height 16
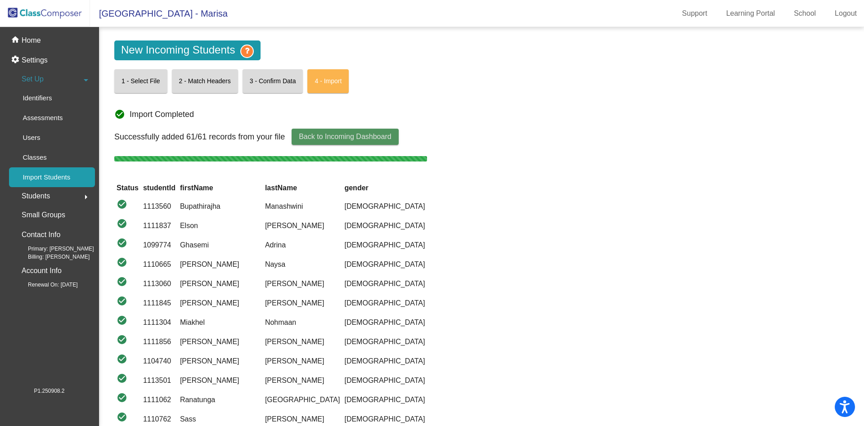
click at [325, 134] on span "Back to Incoming Dashboard" at bounding box center [345, 137] width 92 height 8
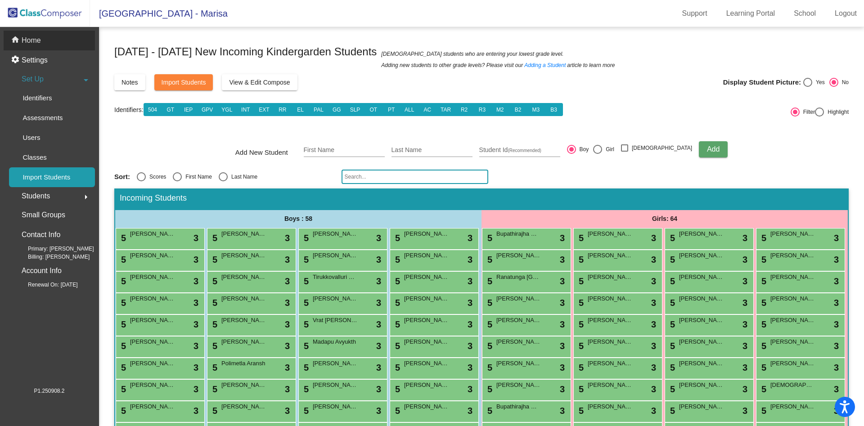
click at [32, 39] on p "Home" at bounding box center [31, 40] width 19 height 11
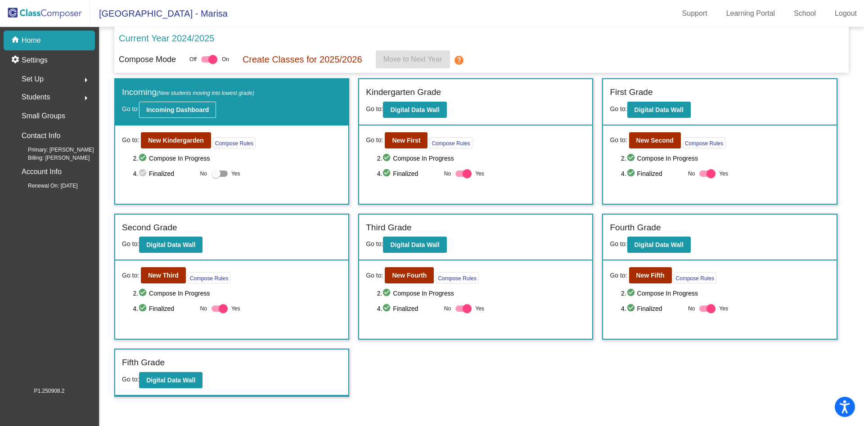
click at [213, 111] on button "Incoming Dashboard" at bounding box center [177, 110] width 77 height 16
